Goal: Task Accomplishment & Management: Use online tool/utility

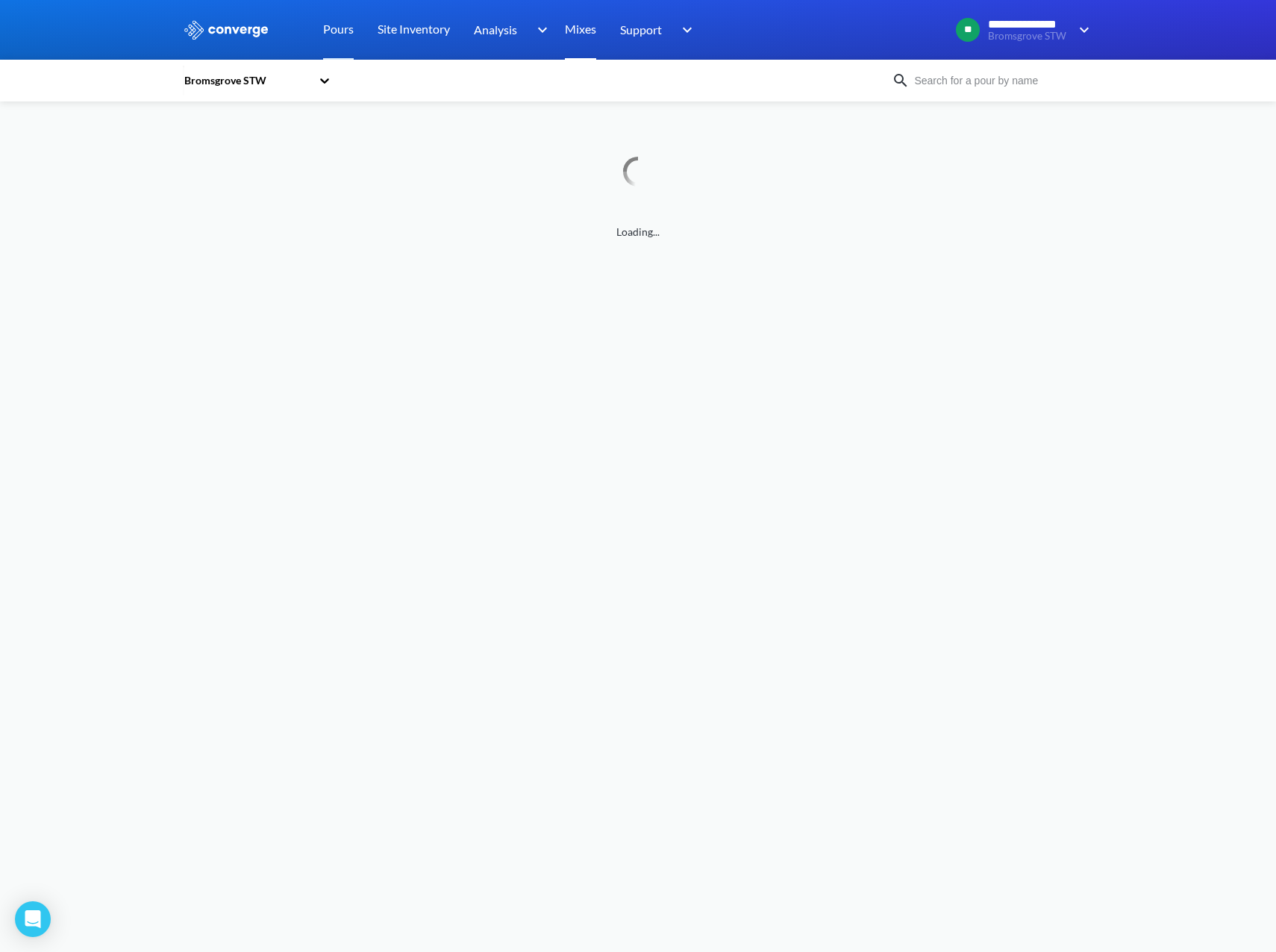
click at [572, 31] on link "Mixes" at bounding box center [581, 30] width 31 height 60
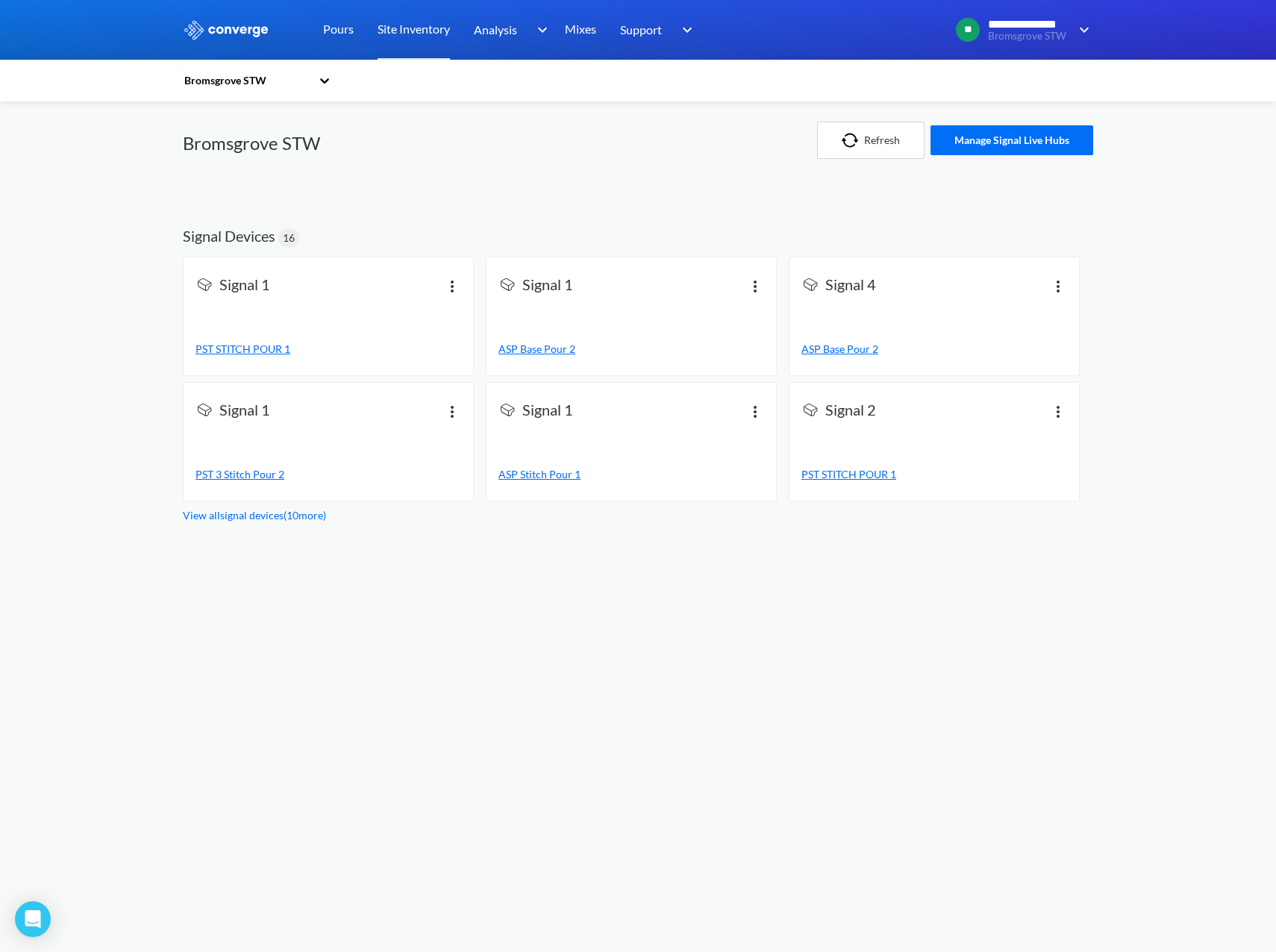
click at [865, 159] on div "Refresh Manage Signal Live Hubs" at bounding box center [831, 140] width 524 height 77
click at [866, 143] on button "Refresh" at bounding box center [871, 140] width 107 height 37
click at [349, 35] on link "Pours" at bounding box center [339, 30] width 31 height 60
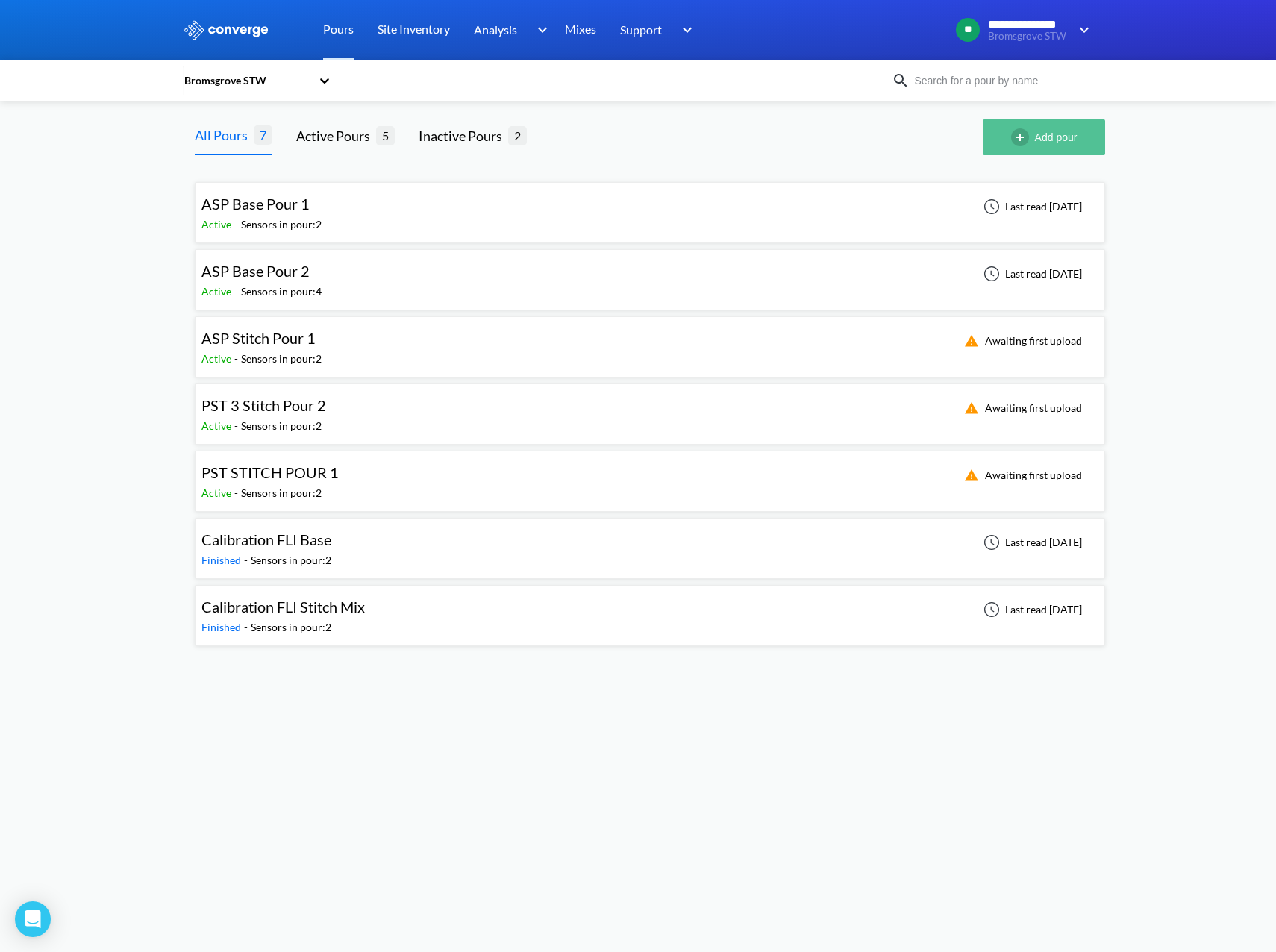
click at [1009, 130] on button "Add pour" at bounding box center [1044, 137] width 122 height 35
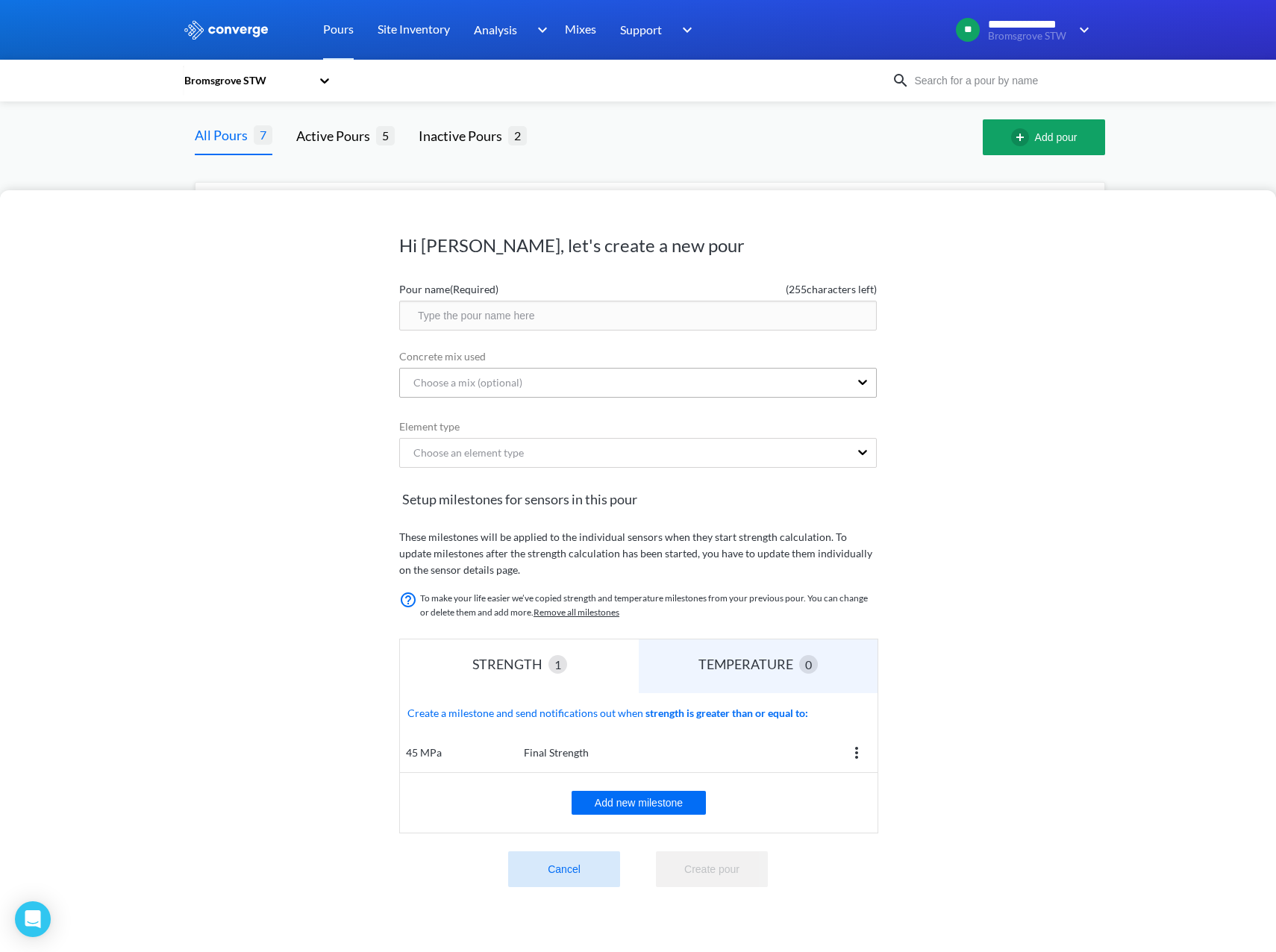
click at [654, 391] on div "Choose a mix (optional)" at bounding box center [624, 382] width 450 height 28
click at [1162, 360] on div "Hi [PERSON_NAME], let's create a new pour Pour name (Required) ( 255 characters…" at bounding box center [638, 571] width 1276 height 762
click at [593, 856] on button "Cancel" at bounding box center [563, 868] width 112 height 35
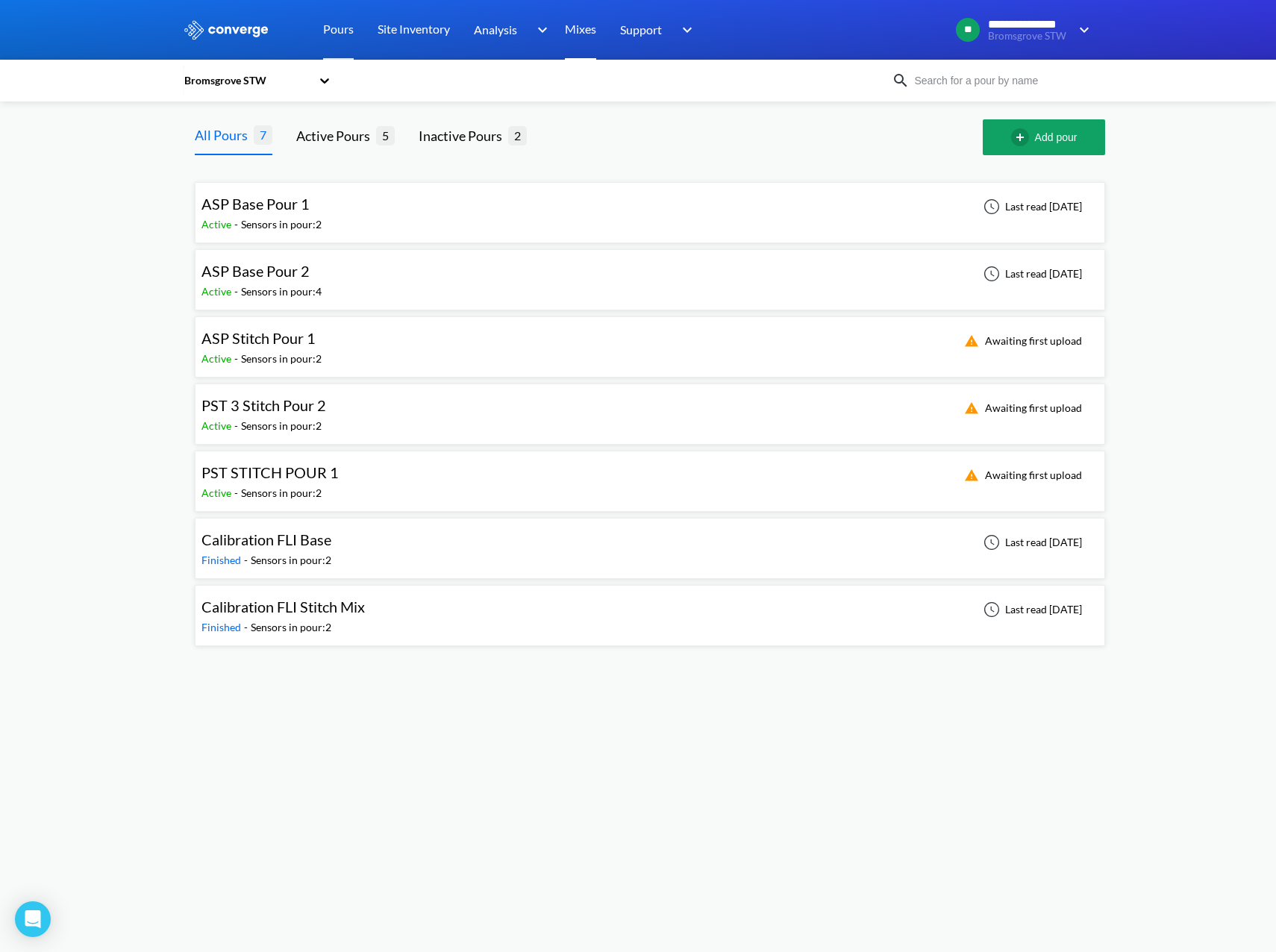
click at [589, 44] on link "Mixes" at bounding box center [581, 30] width 31 height 60
